Goal: Information Seeking & Learning: Learn about a topic

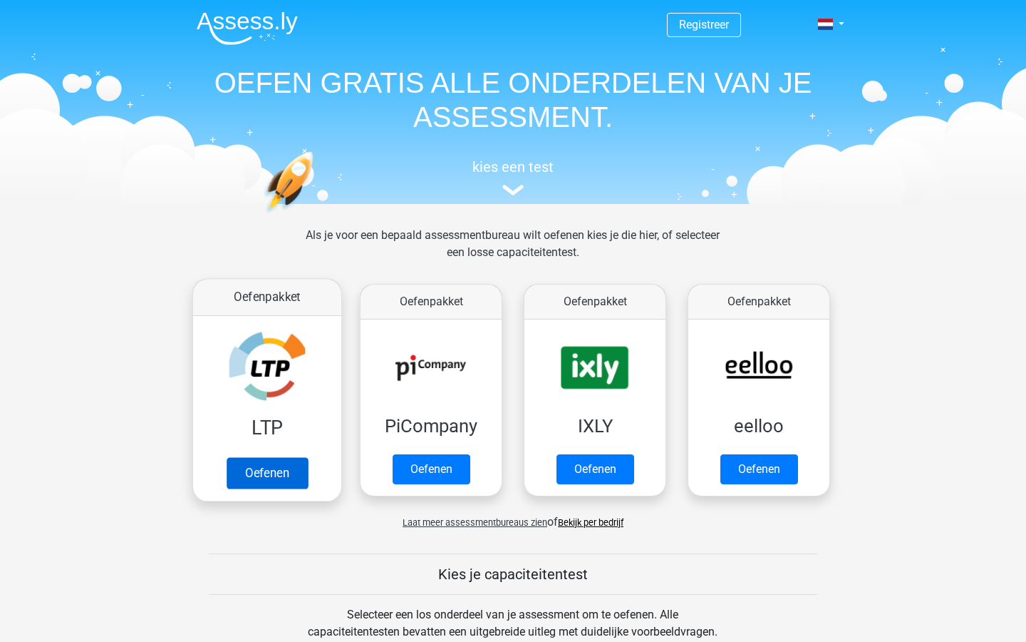
click at [262, 474] on link "Oefenen" at bounding box center [267, 472] width 81 height 31
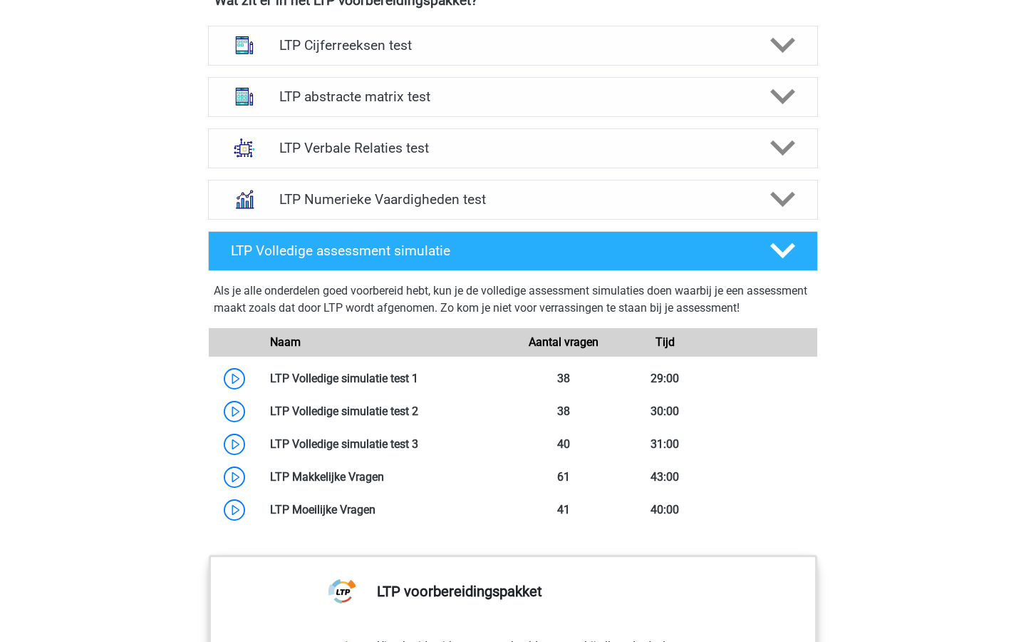
scroll to position [940, 0]
click at [418, 371] on link at bounding box center [418, 378] width 0 height 14
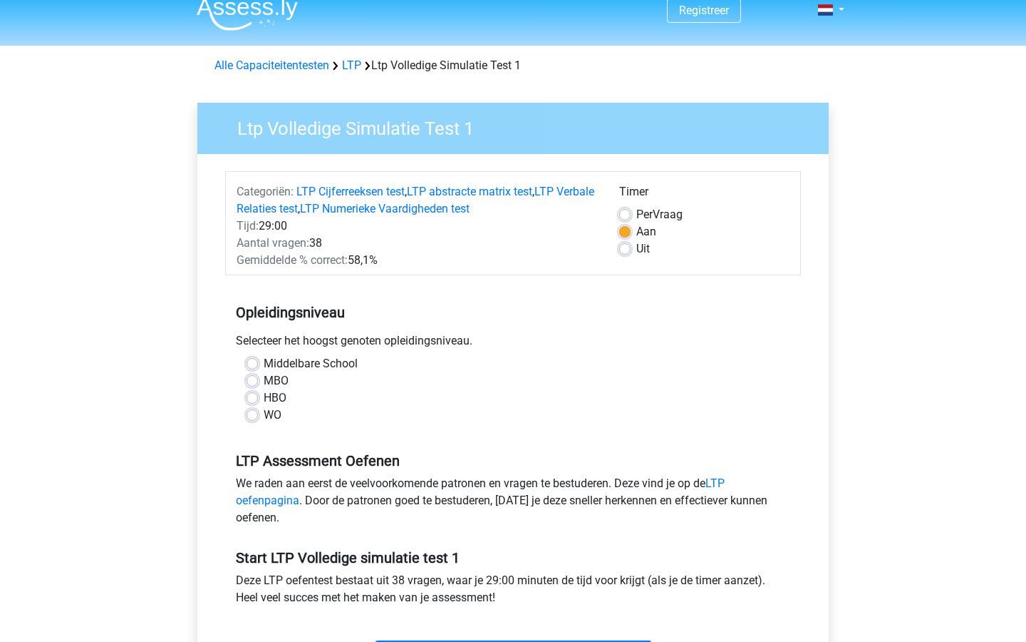
scroll to position [16, 0]
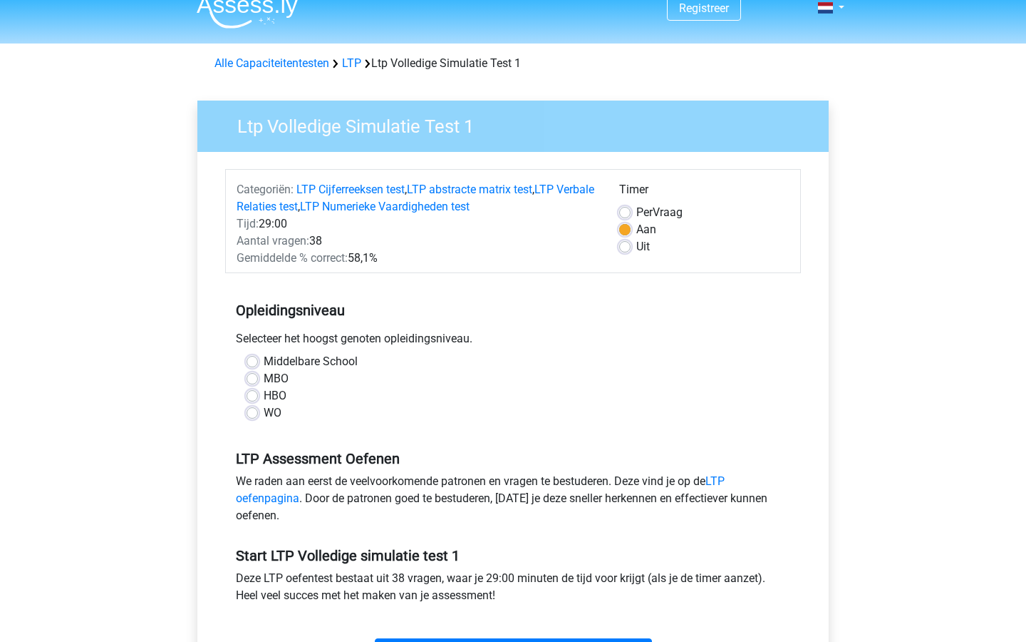
click at [264, 360] on label "Middelbare School" at bounding box center [311, 361] width 94 height 17
click at [249, 360] on input "Middelbare School" at bounding box center [252, 360] width 11 height 14
radio input "true"
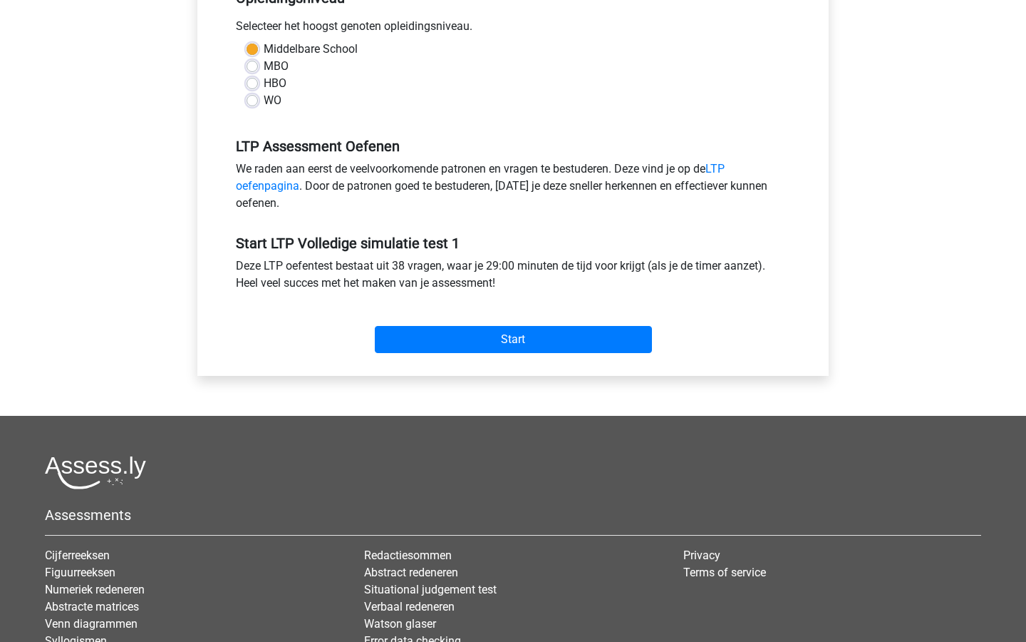
scroll to position [329, 0]
click at [416, 346] on input "Start" at bounding box center [513, 339] width 277 height 27
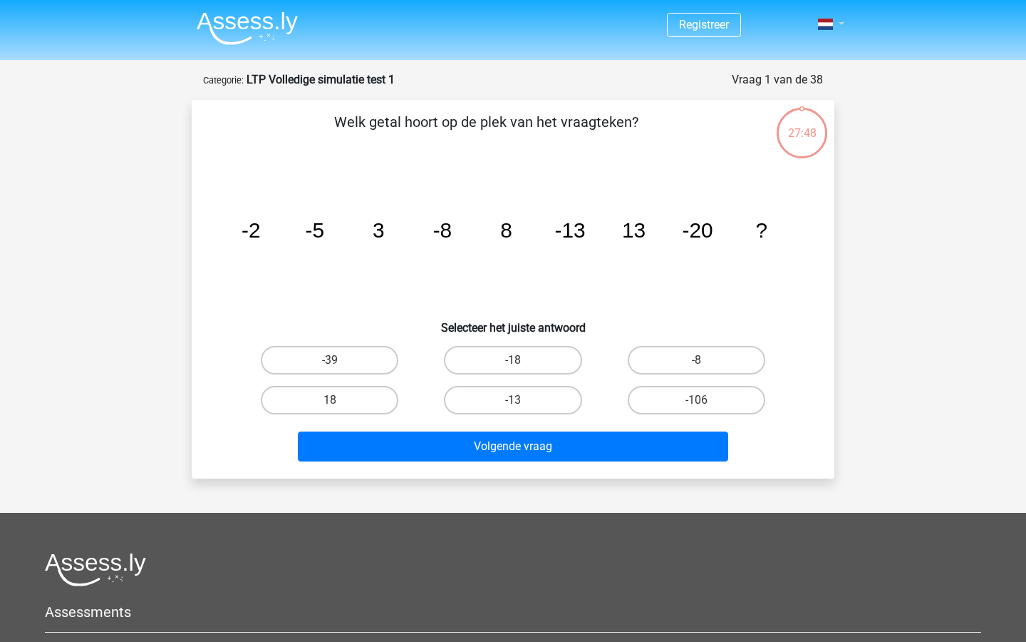
click at [838, 21] on link at bounding box center [827, 24] width 29 height 17
click at [913, 126] on div "Registreer" at bounding box center [513, 444] width 1026 height 889
click at [711, 362] on label "-8" at bounding box center [697, 360] width 138 height 29
click at [706, 362] on input "-8" at bounding box center [700, 364] width 9 height 9
radio input "true"
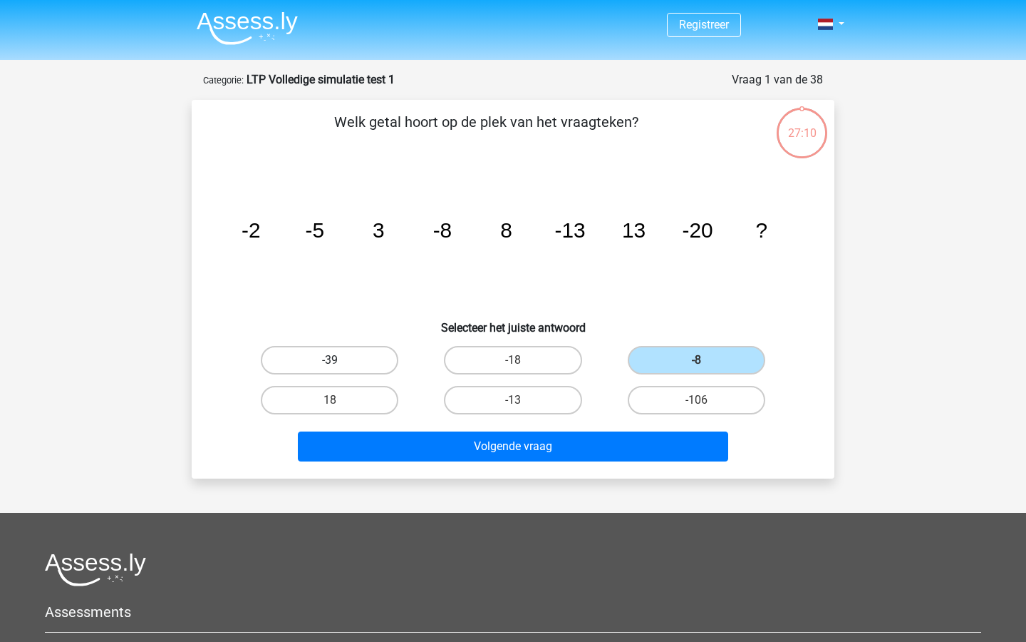
click at [349, 366] on label "-39" at bounding box center [330, 360] width 138 height 29
click at [339, 366] on input "-39" at bounding box center [334, 364] width 9 height 9
radio input "true"
click at [313, 393] on label "18" at bounding box center [330, 400] width 138 height 29
click at [330, 400] on input "18" at bounding box center [334, 404] width 9 height 9
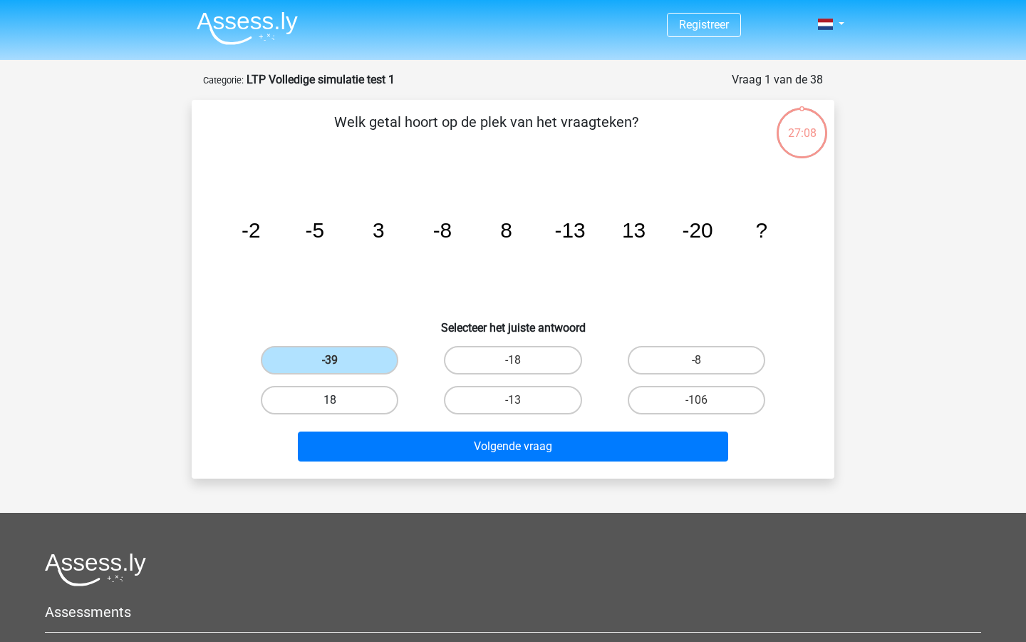
radio input "true"
click at [534, 367] on label "-18" at bounding box center [513, 360] width 138 height 29
click at [523, 367] on input "-18" at bounding box center [517, 364] width 9 height 9
radio input "true"
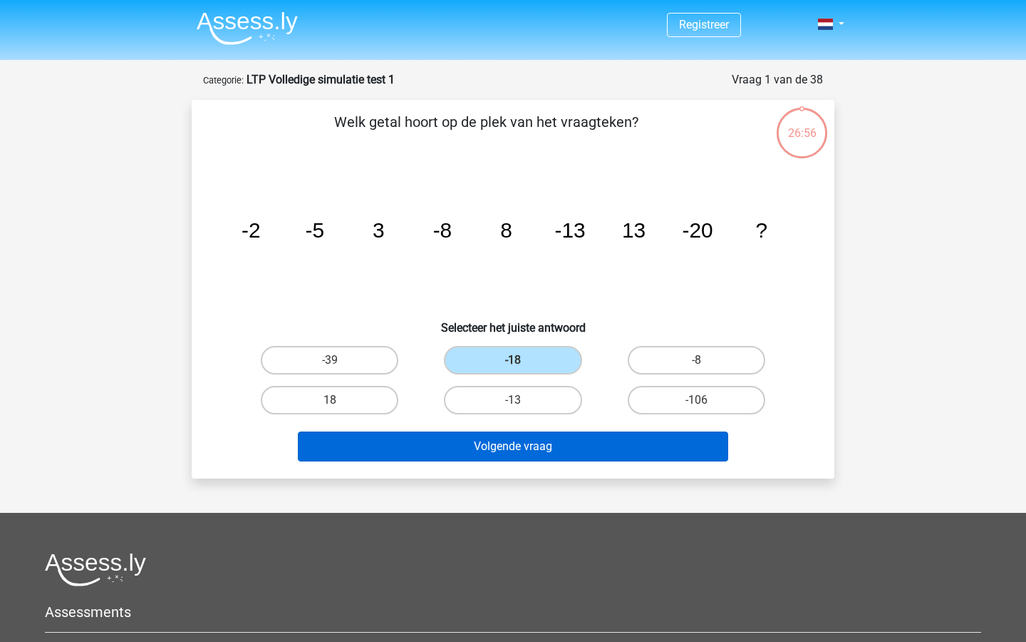
click at [515, 445] on button "Volgende vraag" at bounding box center [513, 446] width 431 height 30
